Goal: Feedback & Contribution: Leave review/rating

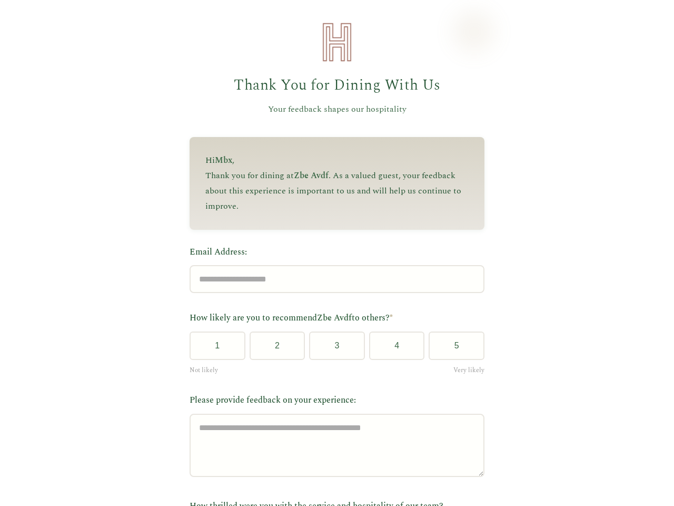
click at [332, 253] on label "Email Address:" at bounding box center [337, 252] width 295 height 14
click at [332, 265] on input "Email Address:" at bounding box center [337, 279] width 295 height 28
click at [332, 253] on label "Email Address:" at bounding box center [337, 252] width 295 height 14
click at [332, 265] on input "Email Address:" at bounding box center [337, 279] width 295 height 28
click at [213, 349] on button "1" at bounding box center [218, 345] width 56 height 28
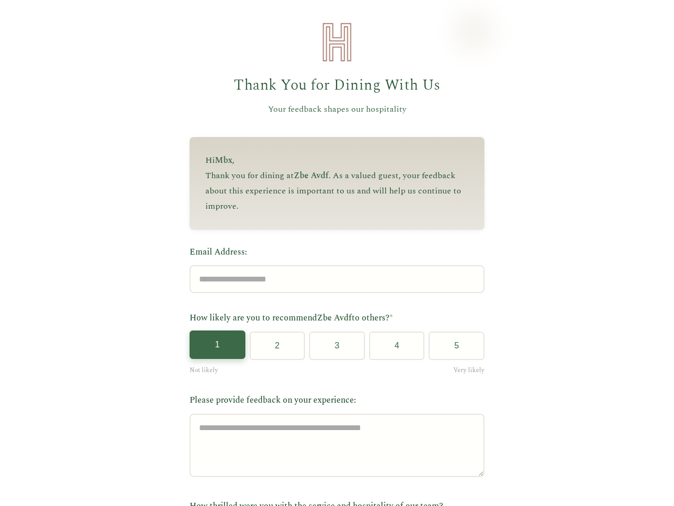
click at [273, 349] on button "2" at bounding box center [278, 345] width 56 height 28
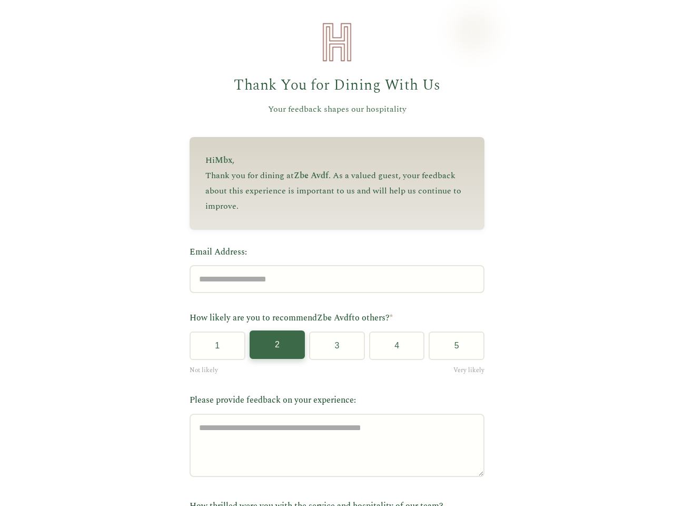
click at [333, 349] on button "3" at bounding box center [337, 345] width 56 height 28
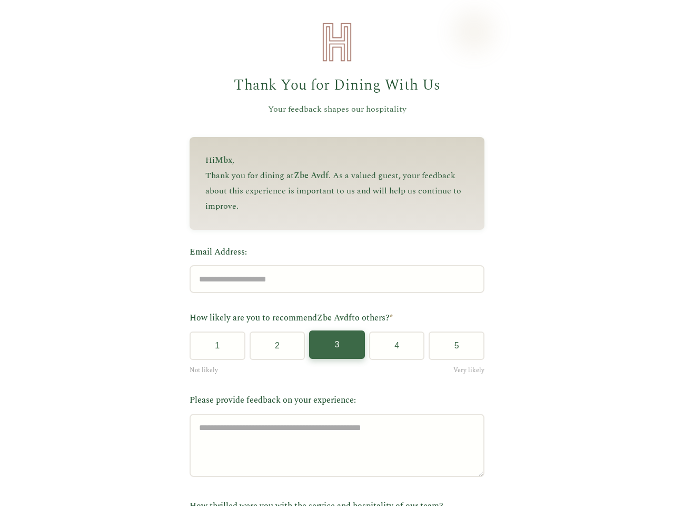
click at [392, 349] on button "4" at bounding box center [397, 345] width 56 height 28
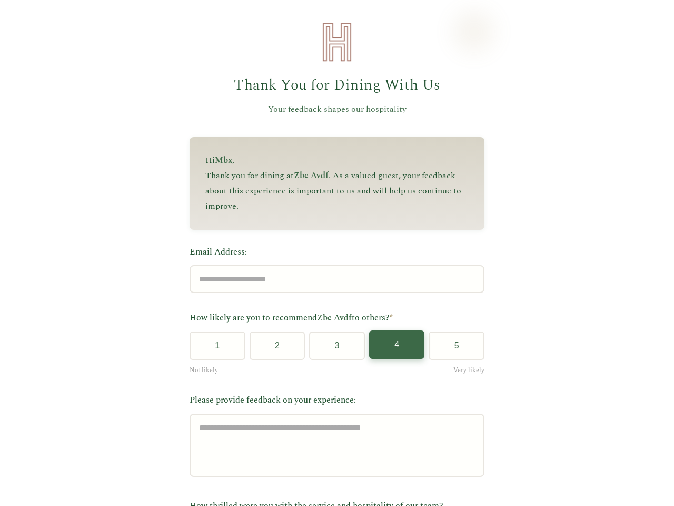
click at [452, 349] on button "5" at bounding box center [457, 345] width 56 height 28
